Goal: Transaction & Acquisition: Subscribe to service/newsletter

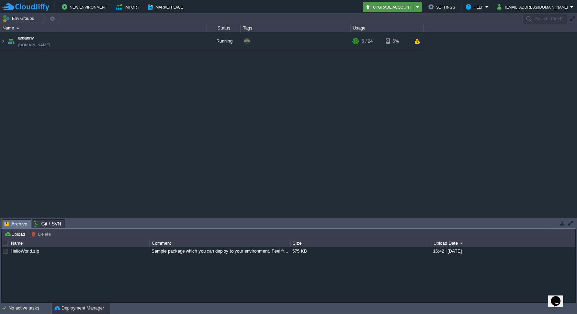
click at [414, 9] on button "Upgrade Account" at bounding box center [389, 7] width 49 height 8
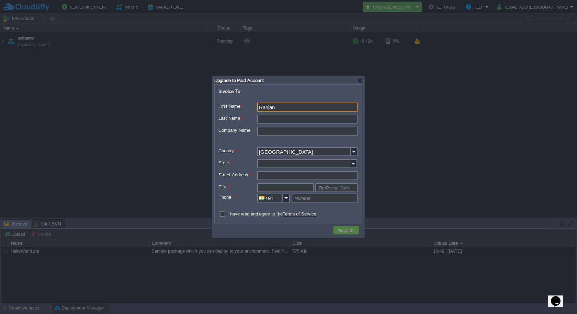
type input "Ranjan"
type input "[PERSON_NAME]"
click at [284, 166] on input "State *" at bounding box center [303, 163] width 93 height 9
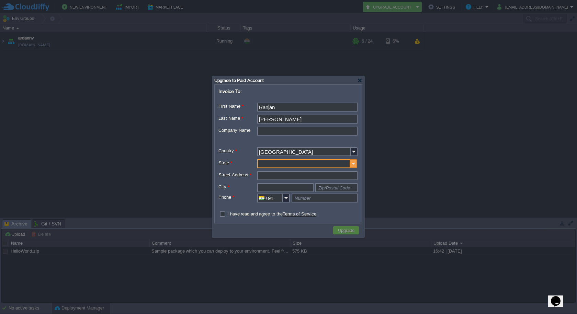
click at [352, 168] on img at bounding box center [354, 163] width 7 height 9
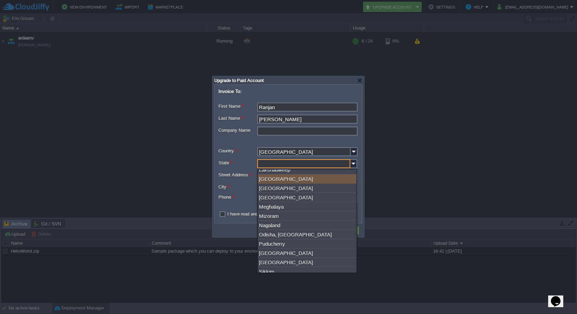
scroll to position [206, 0]
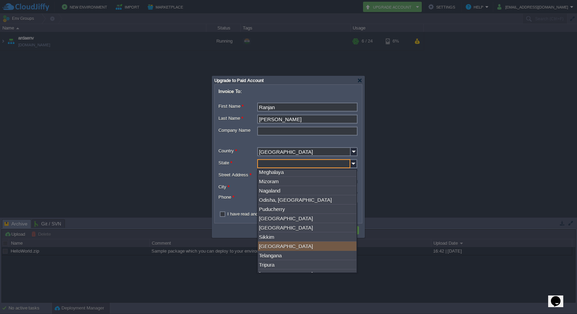
click at [275, 251] on div "[GEOGRAPHIC_DATA]" at bounding box center [307, 246] width 99 height 9
type input "[GEOGRAPHIC_DATA]"
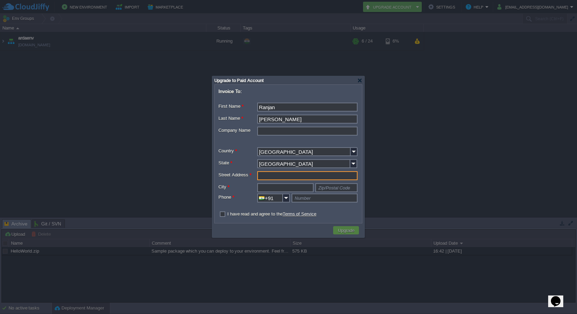
click at [270, 174] on input "Street Address *" at bounding box center [307, 175] width 100 height 9
drag, startPoint x: 276, startPoint y: 177, endPoint x: 277, endPoint y: 182, distance: 5.9
click at [276, 177] on input "[PERSON_NAME]" at bounding box center [307, 175] width 100 height 9
type input "[PERSON_NAME]"
click at [280, 190] on input "text" at bounding box center [285, 188] width 56 height 9
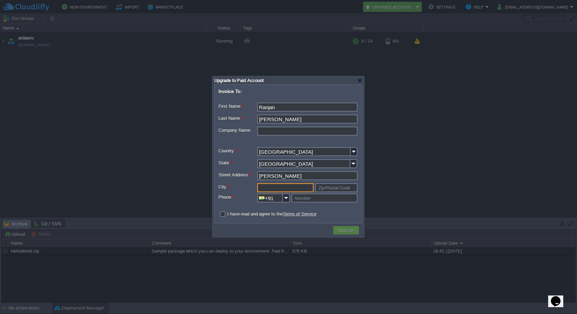
type input "C"
type input "[GEOGRAPHIC_DATA]"
click at [326, 192] on input "text" at bounding box center [337, 188] width 42 height 9
type input "Zip/Postal Code"
click at [320, 199] on input "text" at bounding box center [325, 198] width 66 height 9
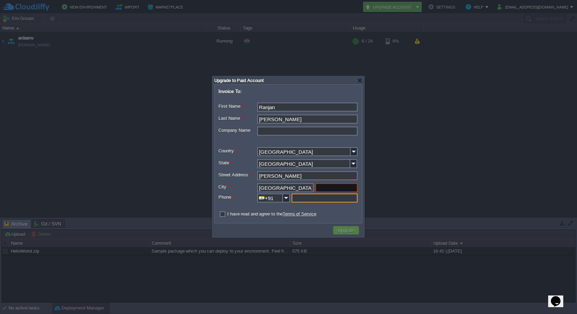
type input "Number"
click at [329, 188] on input "text" at bounding box center [337, 188] width 42 height 9
type input "Zip/Postal Code"
click at [317, 199] on input "text" at bounding box center [325, 198] width 66 height 9
type input "Number"
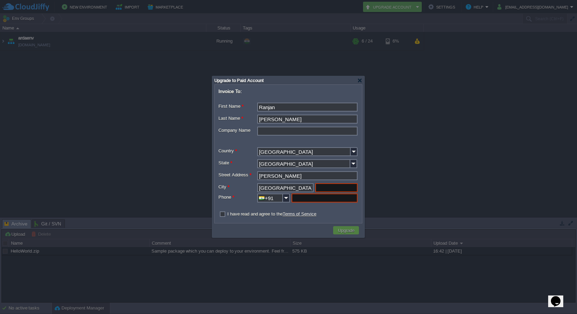
type input "Number"
click at [331, 186] on input "text" at bounding box center [337, 188] width 42 height 9
paste input "600040"
type input "600040"
click at [323, 199] on input "text" at bounding box center [325, 198] width 66 height 9
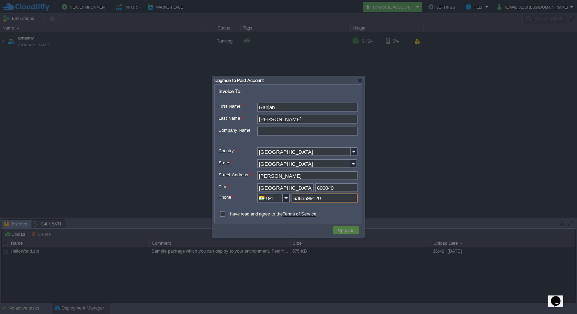
type input "6383599120"
click at [246, 215] on label "I have read and agree to the Terms of Service" at bounding box center [272, 214] width 89 height 5
click at [223, 215] on input "checkbox" at bounding box center [221, 214] width 4 height 4
checkbox input "true"
click at [353, 230] on button "Upgrade" at bounding box center [346, 231] width 21 height 6
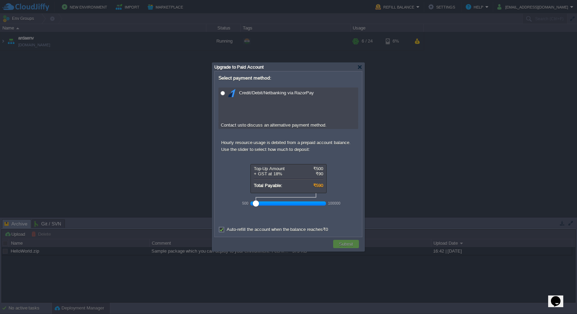
drag, startPoint x: 267, startPoint y: 206, endPoint x: 233, endPoint y: 206, distance: 33.7
click at [233, 206] on form "Select payment method: Credit/Debit/Netbanking via RazorPay Contact us to discu…" at bounding box center [288, 154] width 147 height 165
radio input "true"
click at [223, 95] on input "radio" at bounding box center [223, 93] width 4 height 4
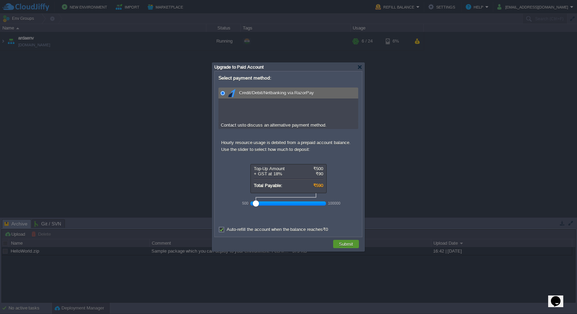
click at [345, 245] on button "Submit" at bounding box center [346, 244] width 18 height 6
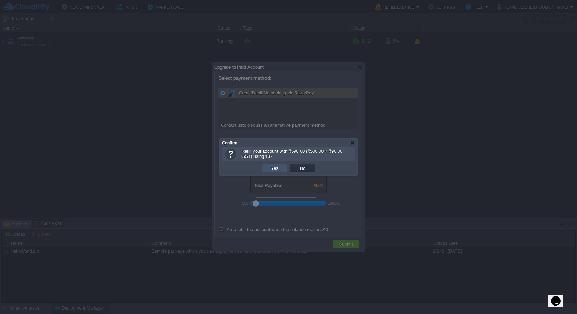
click at [277, 171] on button "Yes" at bounding box center [275, 168] width 12 height 6
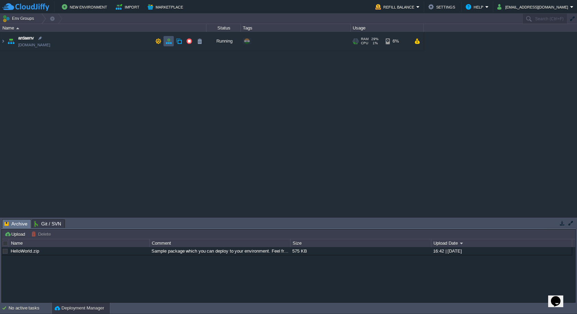
click at [168, 43] on button "button" at bounding box center [169, 41] width 6 height 6
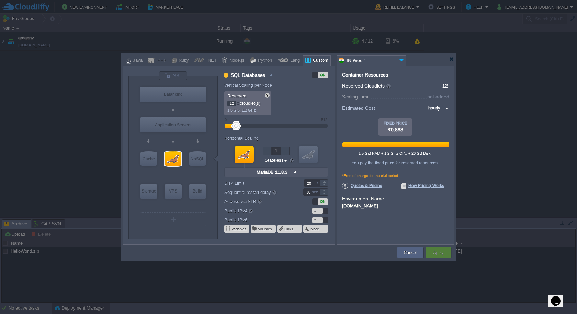
click at [448, 109] on img at bounding box center [445, 108] width 5 height 8
click at [440, 118] on div "monthly" at bounding box center [436, 116] width 23 height 8
type input "monthly"
click at [453, 57] on div at bounding box center [451, 59] width 5 height 5
